Goal: Use online tool/utility: Use online tool/utility

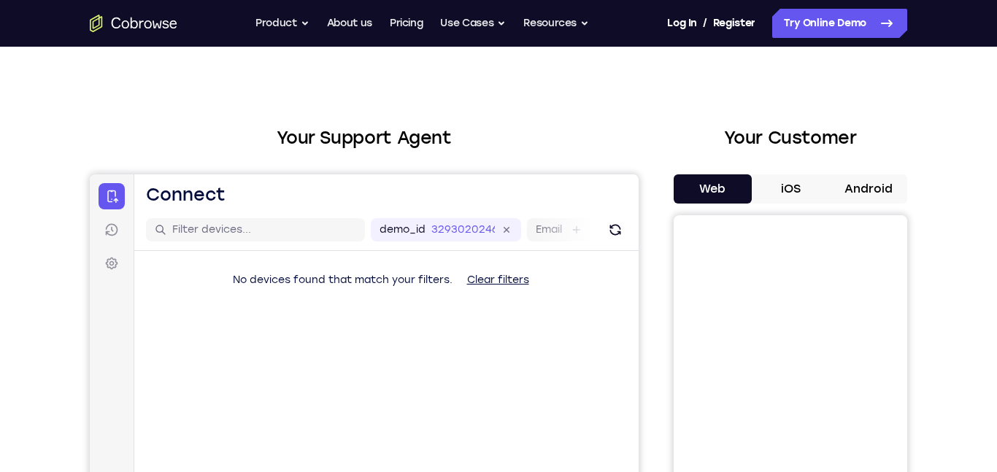
scroll to position [15, 0]
click at [804, 193] on button "iOS" at bounding box center [791, 189] width 78 height 29
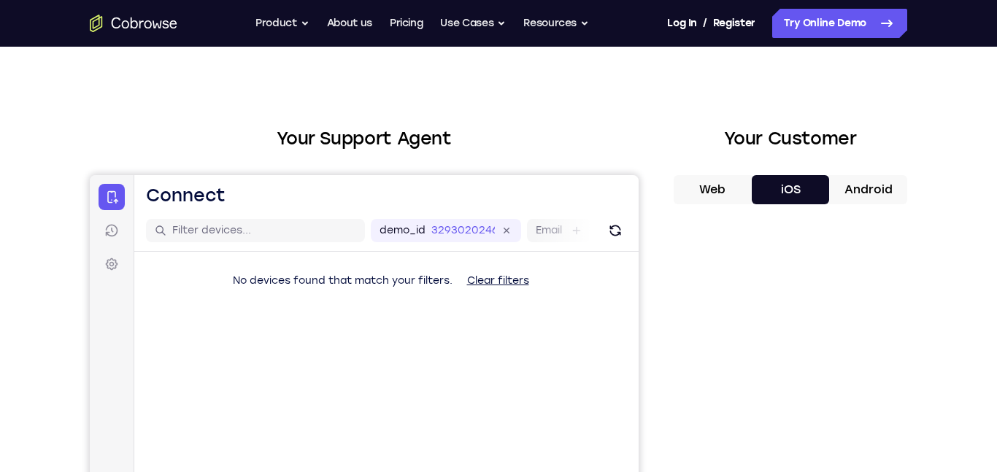
click at [702, 188] on button "Web" at bounding box center [713, 189] width 78 height 29
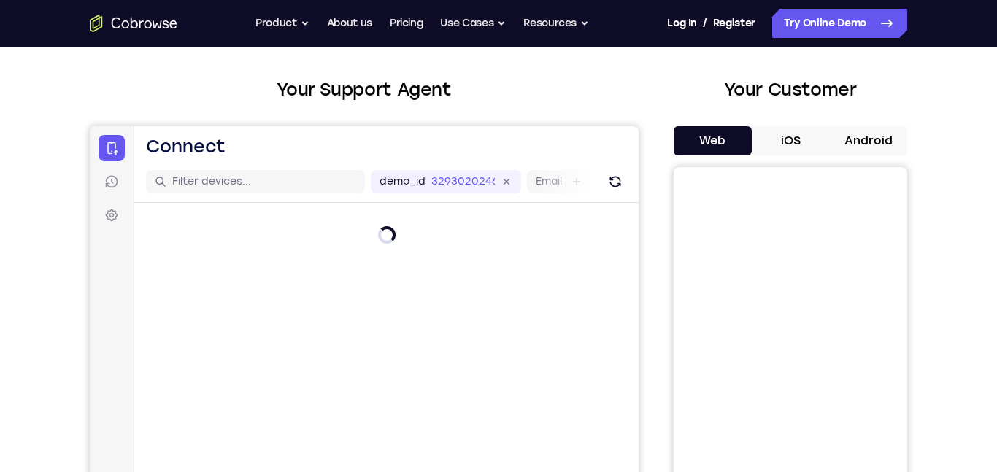
scroll to position [95, 0]
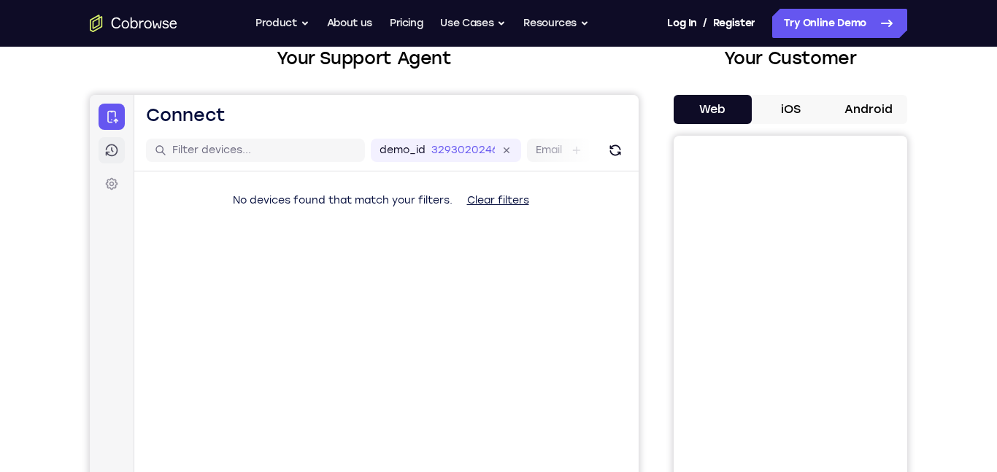
click at [100, 150] on link "Sessions" at bounding box center [112, 150] width 26 height 26
click at [113, 179] on icon at bounding box center [112, 184] width 12 height 12
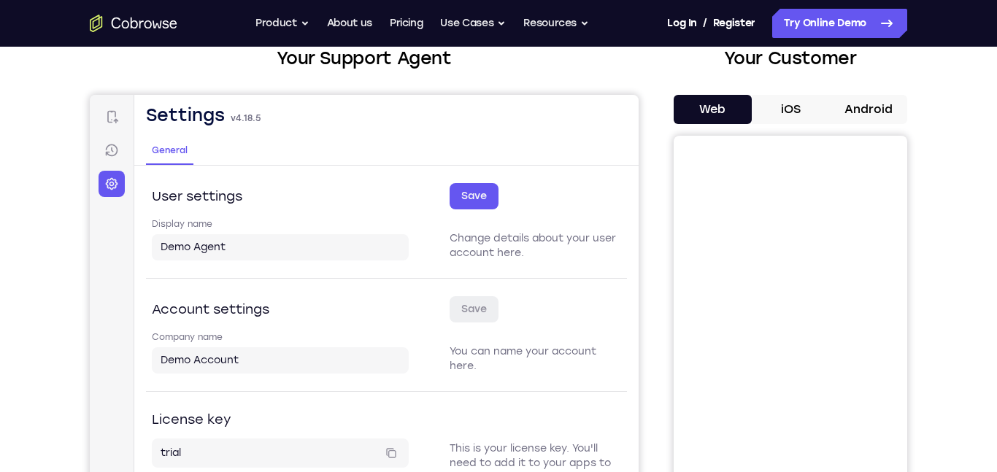
click at [97, 127] on nav "Connect Sessions Settings" at bounding box center [112, 339] width 45 height 489
click at [101, 117] on link "Connect" at bounding box center [112, 117] width 26 height 26
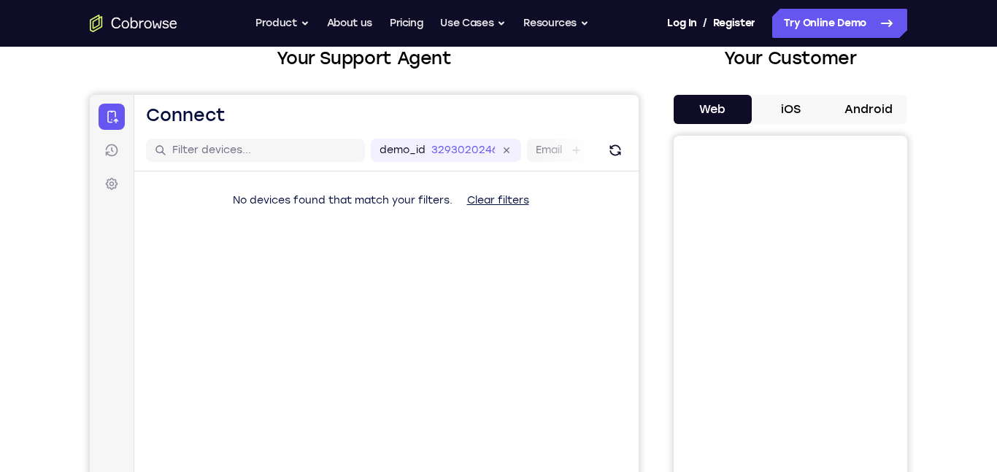
click at [125, 185] on nav "Connect Sessions Settings" at bounding box center [112, 339] width 45 height 489
click at [206, 157] on input "text" at bounding box center [264, 150] width 184 height 15
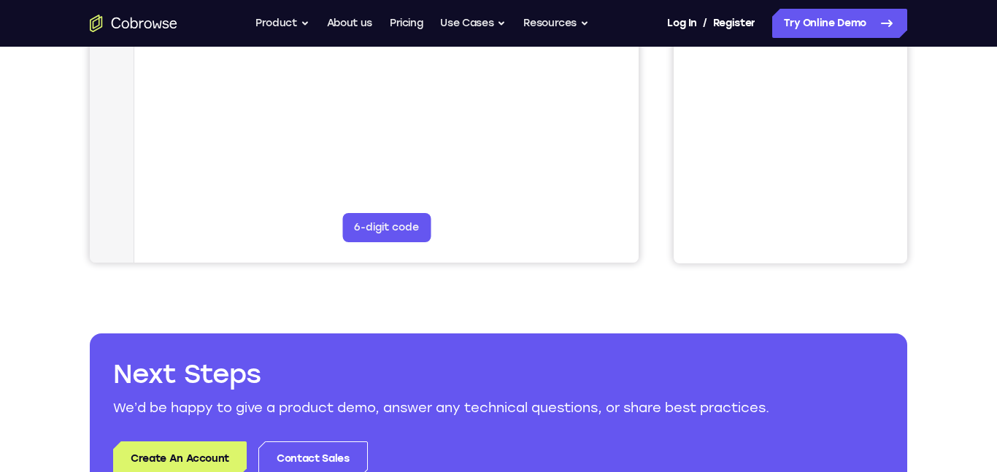
scroll to position [401, 0]
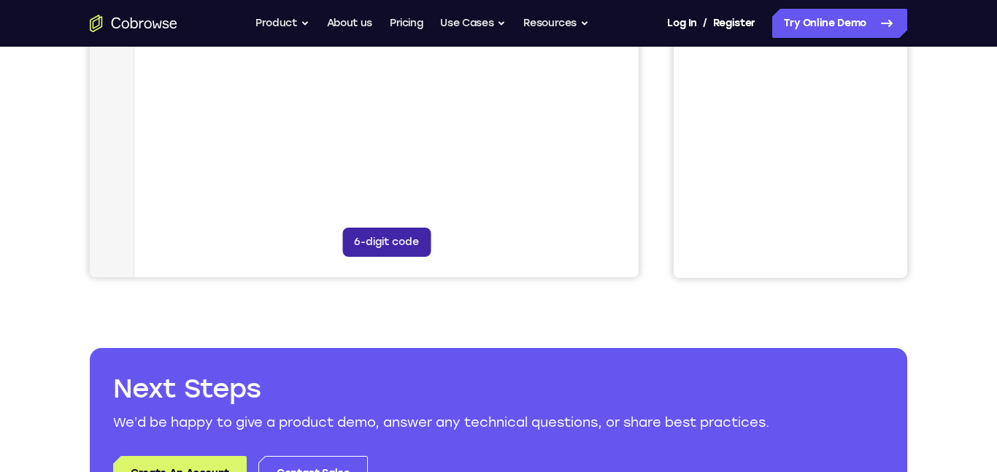
click at [364, 244] on button "6-digit code" at bounding box center [386, 242] width 88 height 29
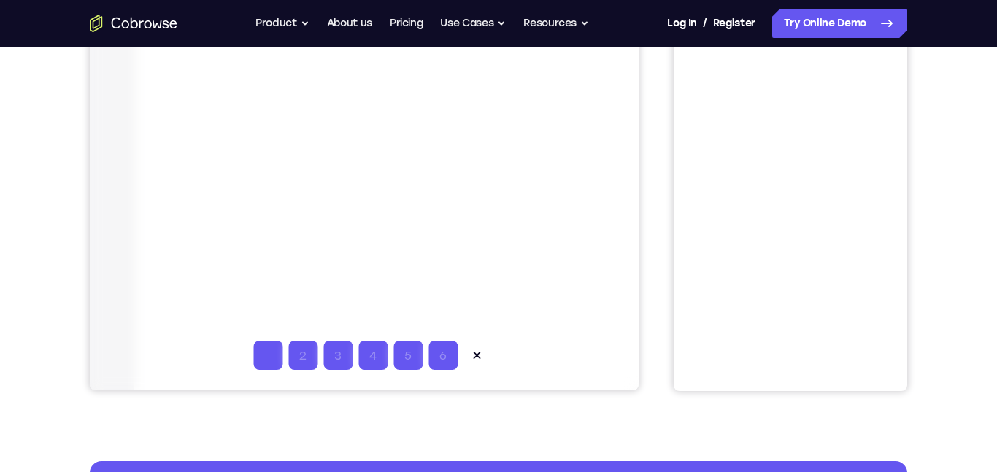
scroll to position [291, 0]
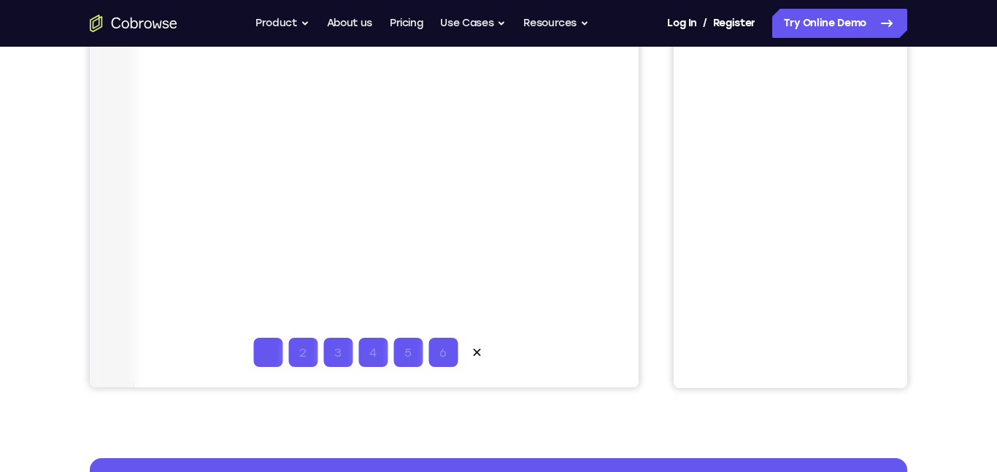
type input "6"
type input "7"
type input "6"
type input "7"
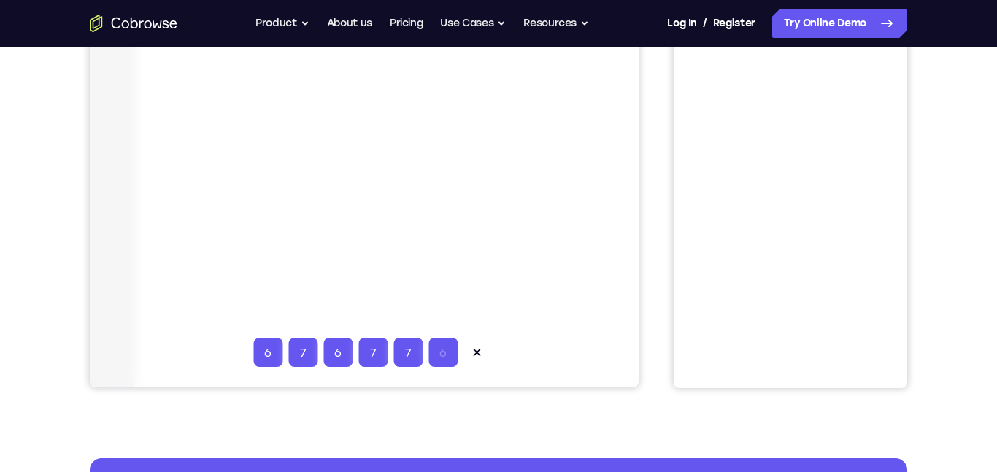
type input "7"
type input "6"
click at [465, 350] on button at bounding box center [476, 352] width 29 height 29
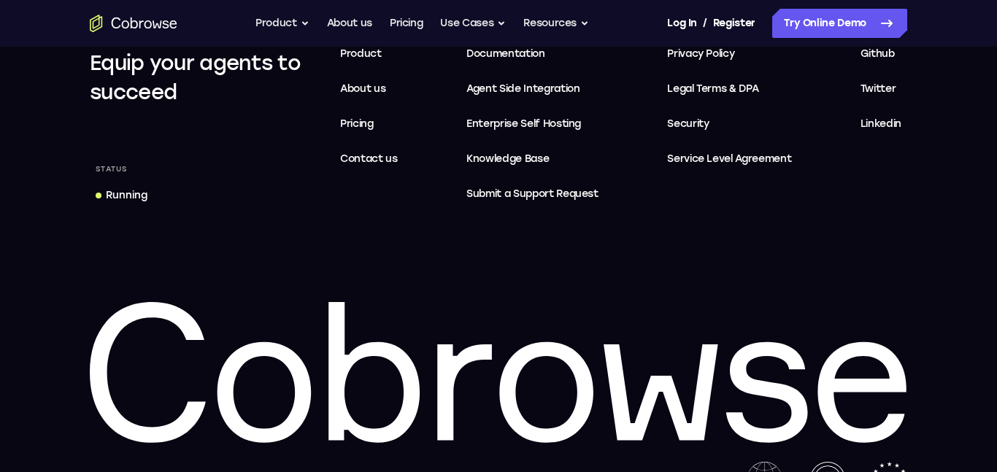
scroll to position [1108, 0]
